Goal: Check status: Check status

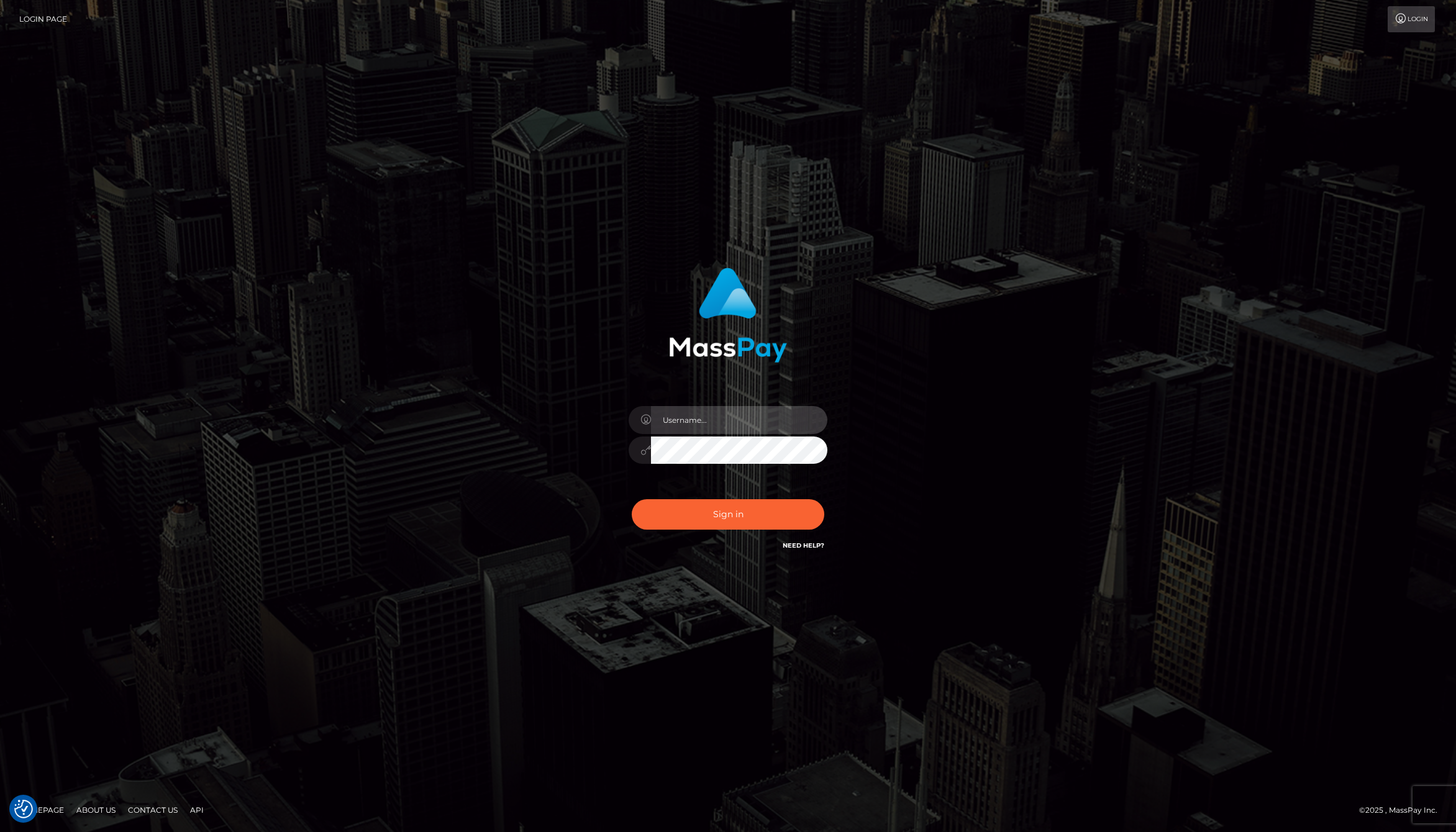
click at [686, 426] on input "text" at bounding box center [739, 420] width 176 height 28
click at [0, 831] on com-1password-button at bounding box center [0, 832] width 0 height 0
type input "[PERSON_NAME].whop"
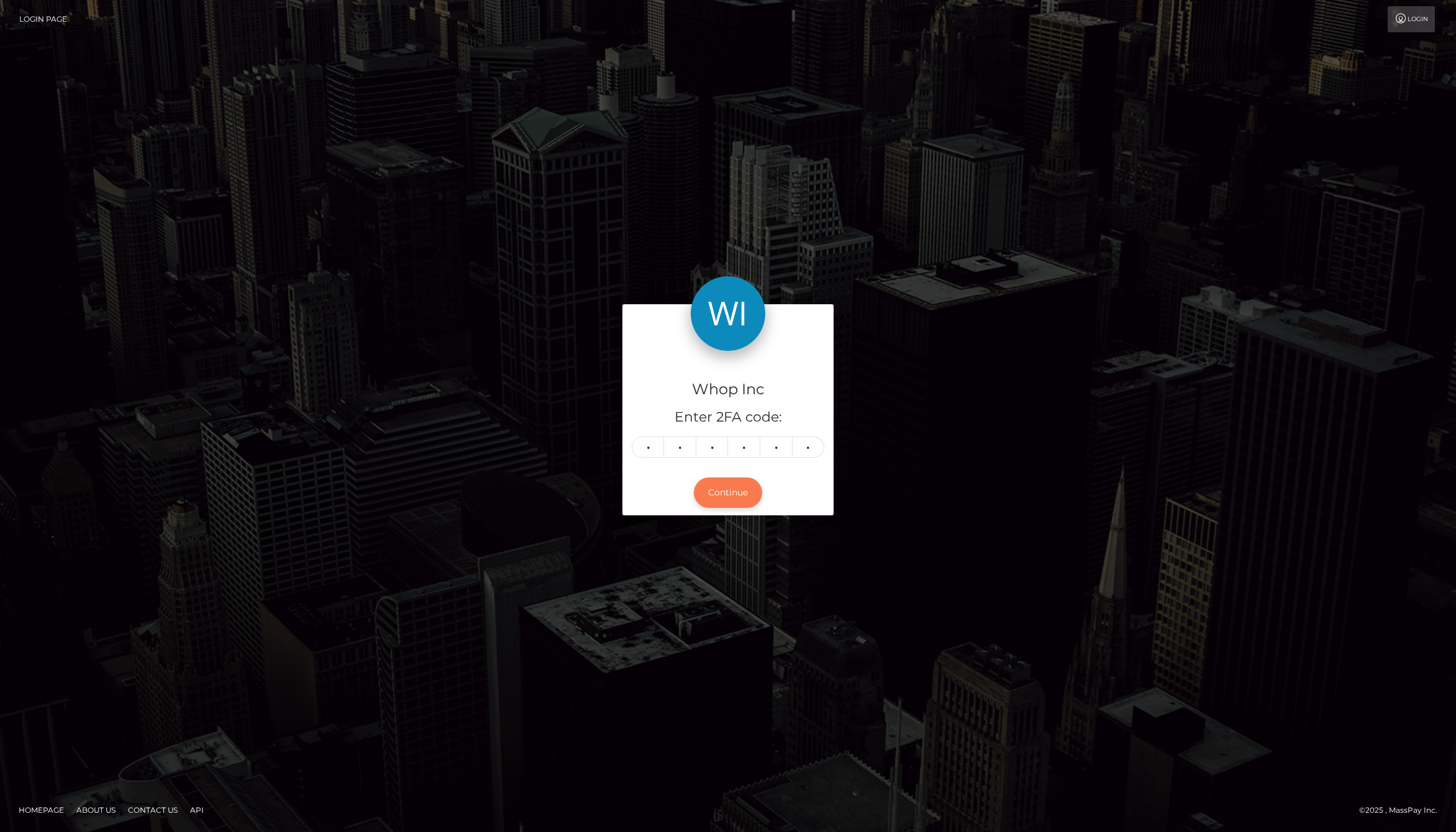
click at [730, 495] on button "Continue" at bounding box center [728, 492] width 68 height 30
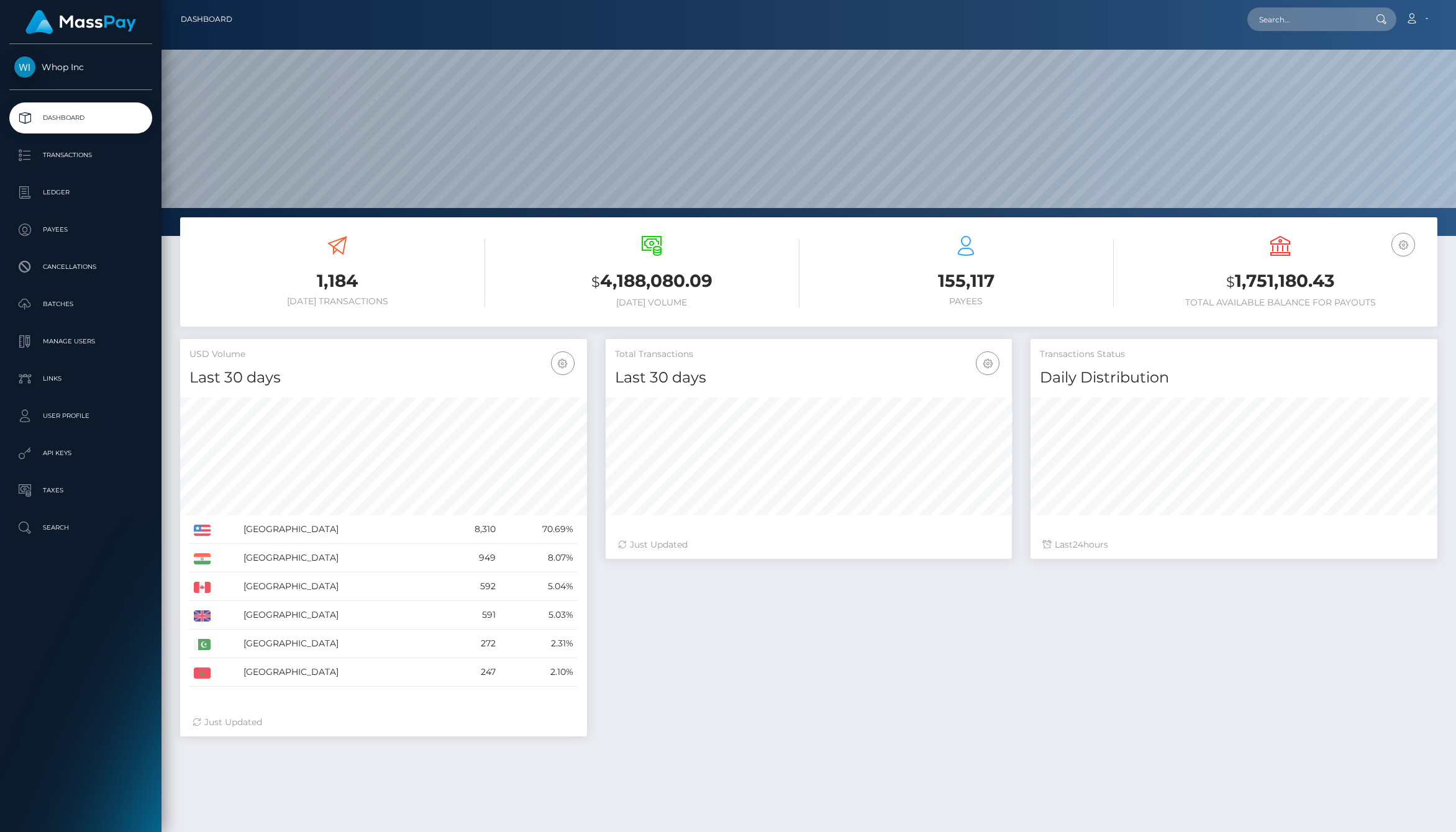
scroll to position [220, 407]
click at [1115, 663] on div "Total Transactions Last 30 days Last 30 days Last 60 days Last 90 days 24" at bounding box center [1021, 544] width 850 height 410
drag, startPoint x: 600, startPoint y: 276, endPoint x: 760, endPoint y: 301, distance: 161.9
click at [760, 301] on div "$ 4,188,080.09 Today Volume" at bounding box center [651, 272] width 295 height 72
click at [760, 301] on h6 "Today Volume" at bounding box center [651, 303] width 295 height 10
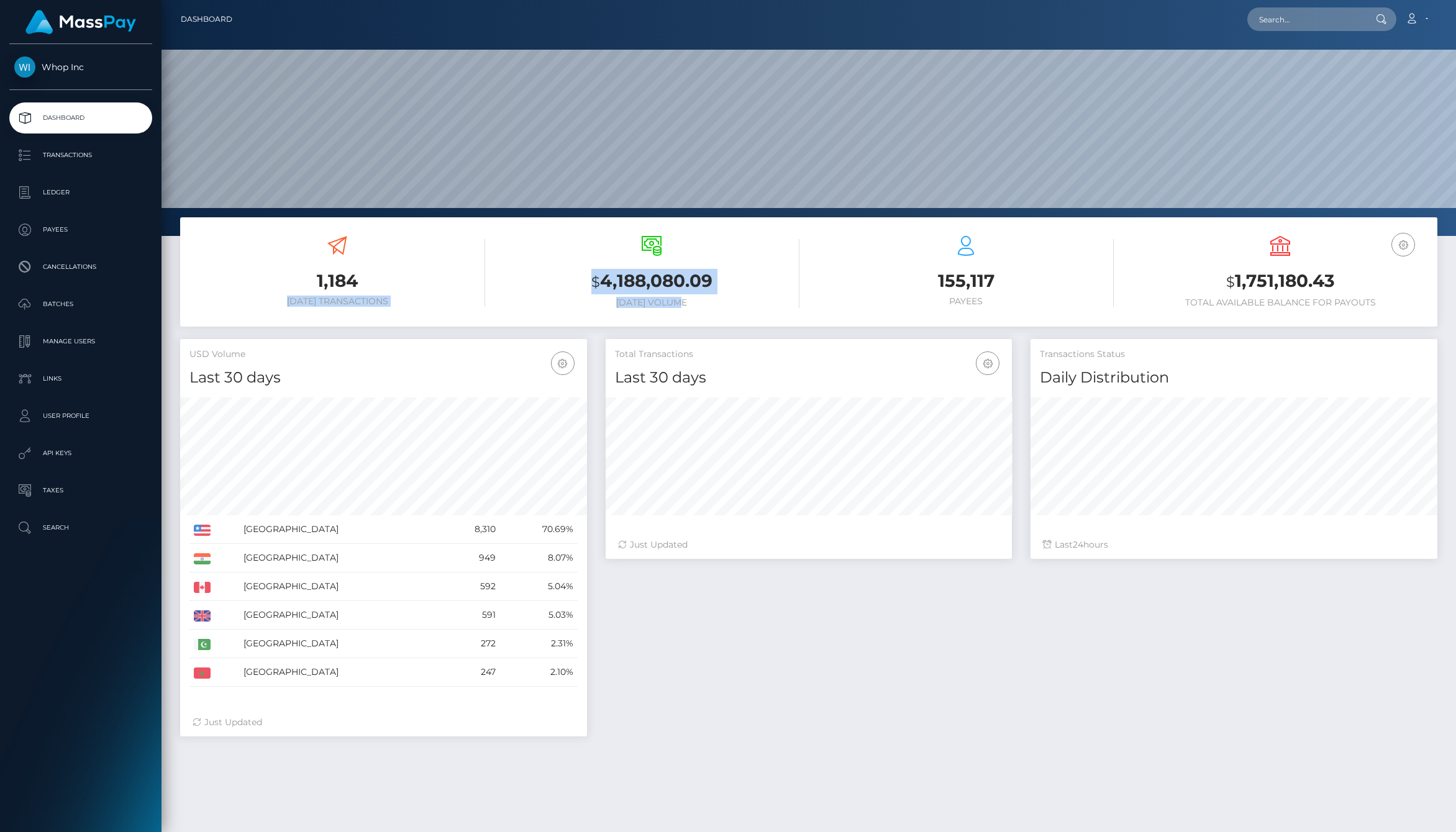
drag, startPoint x: 760, startPoint y: 301, endPoint x: 457, endPoint y: 283, distance: 303.5
click at [457, 283] on div "1,184 Today Transactions $ 4,188,080.09 Today Volume 155,117 $" at bounding box center [809, 273] width 1258 height 94
click at [457, 283] on h3 "1,184" at bounding box center [337, 281] width 295 height 24
drag, startPoint x: 559, startPoint y: 268, endPoint x: 749, endPoint y: 306, distance: 193.8
click at [749, 306] on div "$ 4,188,080.09 Today Volume" at bounding box center [651, 272] width 295 height 72
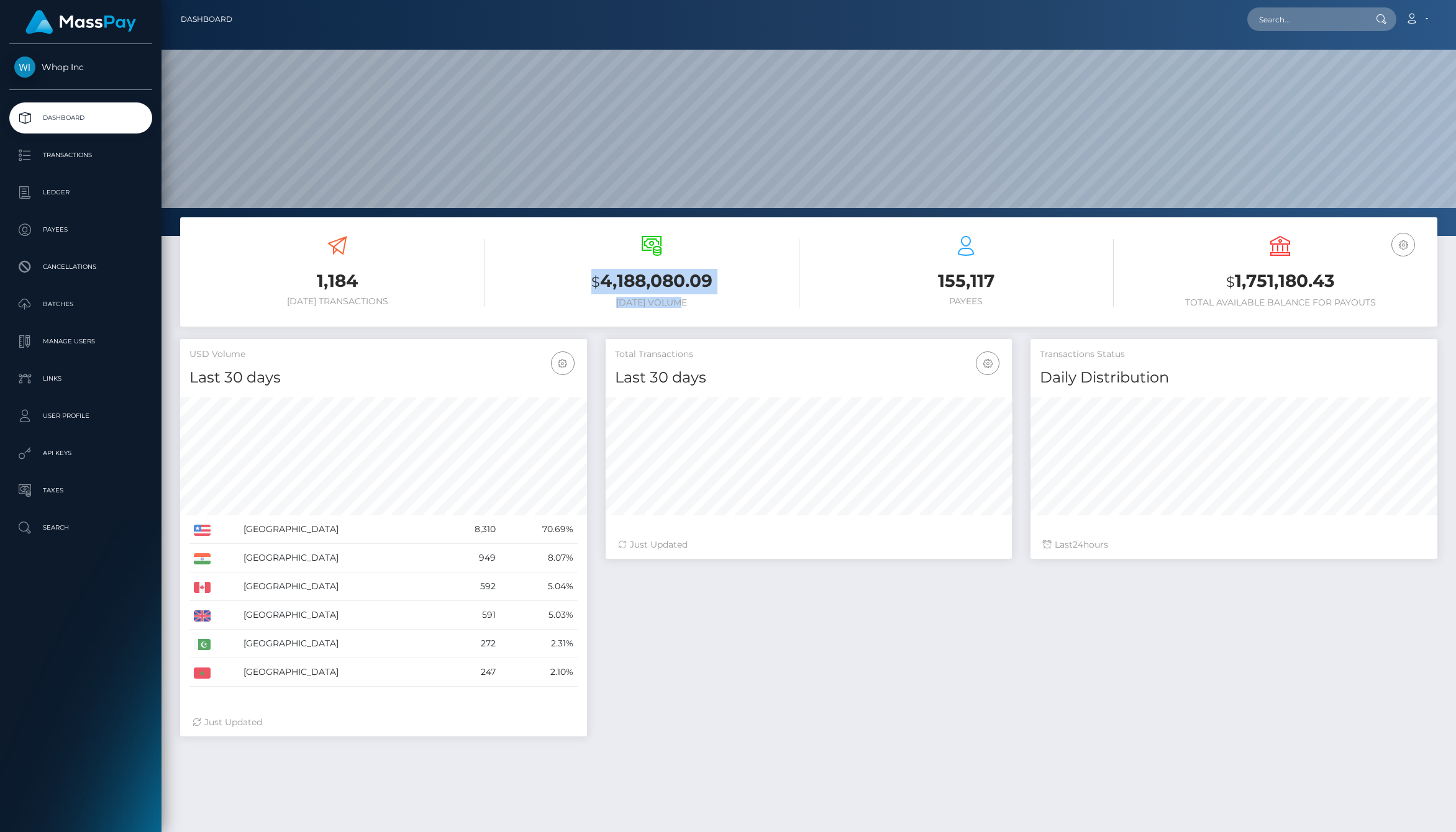
click at [749, 306] on h6 "Today Volume" at bounding box center [651, 303] width 295 height 10
drag, startPoint x: 586, startPoint y: 284, endPoint x: 727, endPoint y: 306, distance: 142.7
click at [727, 306] on div "$ 4,188,080.09 Today Volume" at bounding box center [651, 272] width 295 height 72
click at [727, 306] on h6 "Today Volume" at bounding box center [651, 303] width 295 height 10
click at [941, 688] on div "Total Transactions Last 30 days Last 30 days Last 60 days Last 90 days 24" at bounding box center [1021, 544] width 850 height 410
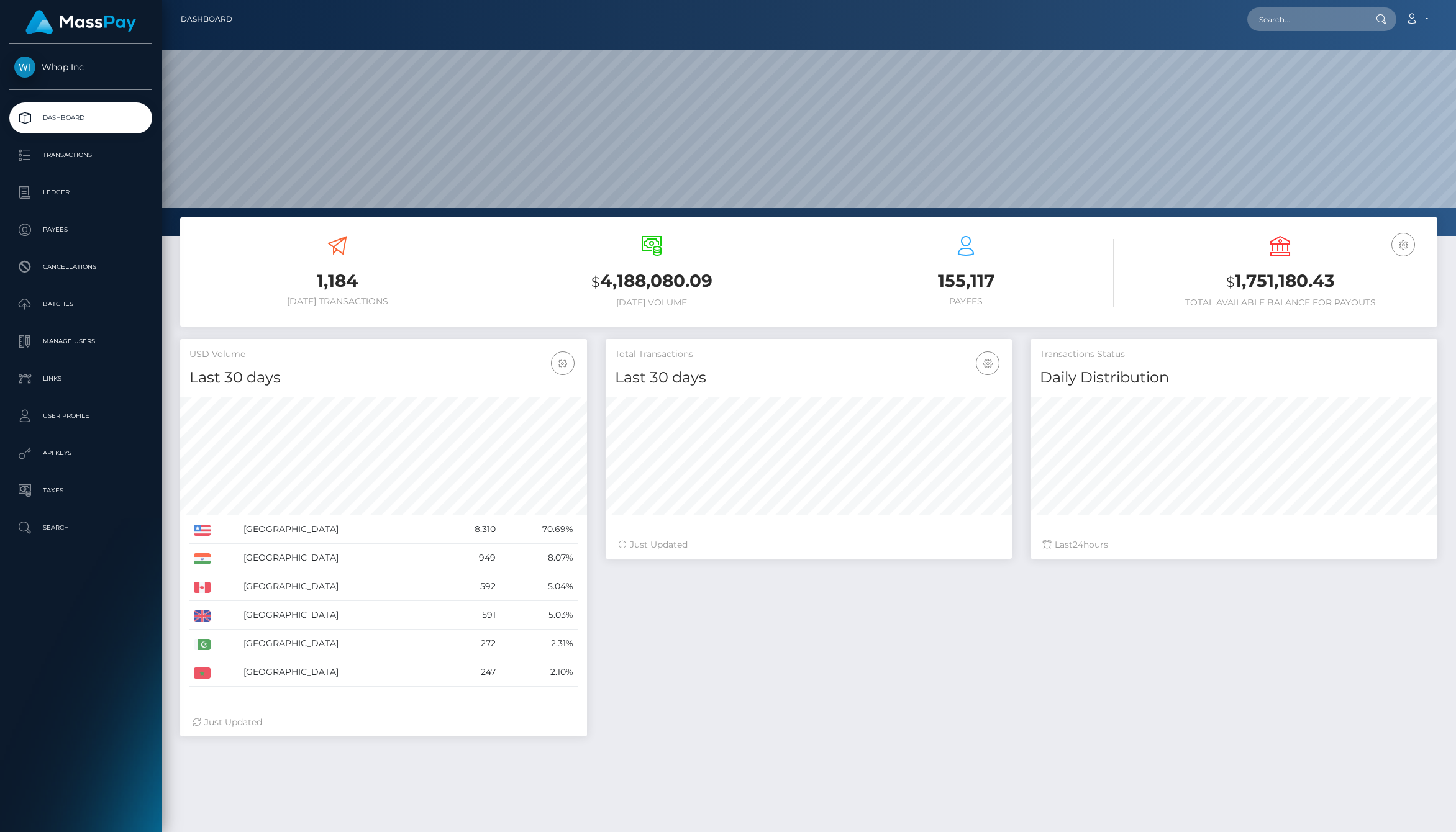
click at [996, 657] on div "Total Transactions Last 30 days Last 30 days Last 60 days Last 90 days 24" at bounding box center [1021, 544] width 850 height 410
click at [572, 637] on td "2.31%" at bounding box center [538, 644] width 78 height 29
click at [511, 562] on td "8.07%" at bounding box center [538, 558] width 78 height 29
drag, startPoint x: 459, startPoint y: 527, endPoint x: 576, endPoint y: 527, distance: 117.0
click at [576, 527] on tr "United States 8,310 70.69%" at bounding box center [384, 529] width 388 height 29
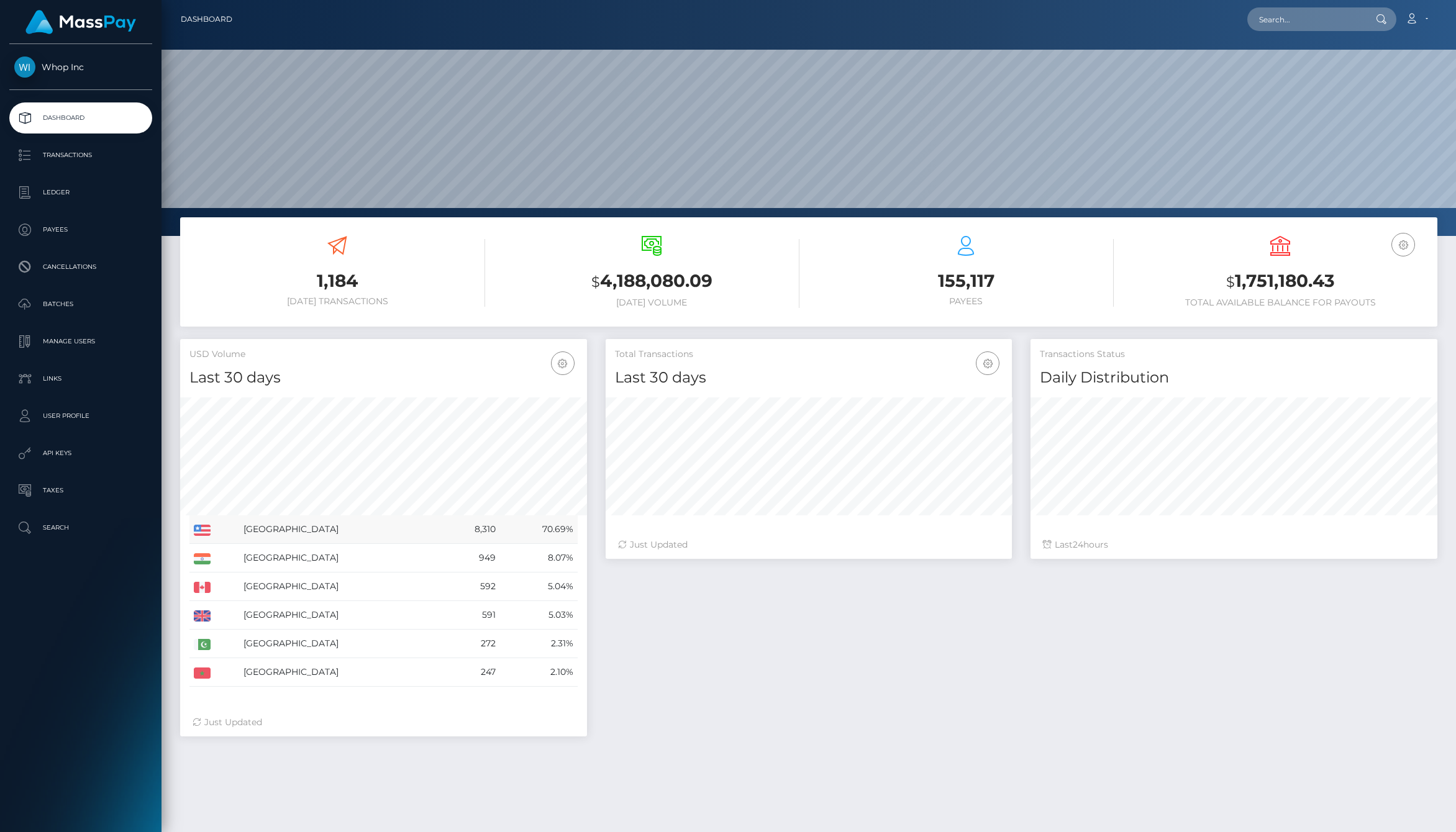
click at [576, 527] on td "70.69%" at bounding box center [538, 529] width 78 height 29
drag, startPoint x: 578, startPoint y: 529, endPoint x: 534, endPoint y: 529, distance: 44.0
click at [534, 529] on div "United States 8,310 70.69% India Canada" at bounding box center [383, 543] width 407 height 311
click at [532, 529] on td "70.69%" at bounding box center [538, 529] width 78 height 29
